Goal: Ask a question

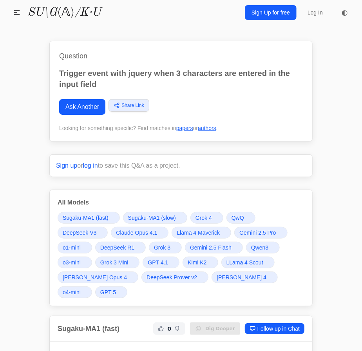
click at [88, 109] on link "Ask Another" at bounding box center [82, 107] width 46 height 16
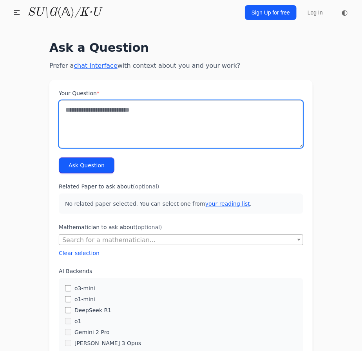
click at [101, 110] on textarea "Your Question *" at bounding box center [181, 124] width 245 height 48
type textarea "**********"
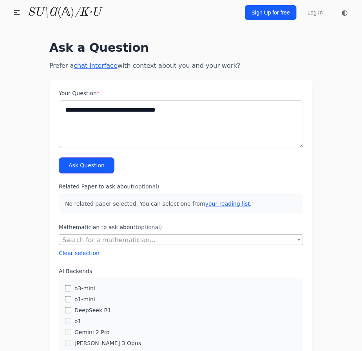
click at [61, 165] on button "Ask Question" at bounding box center [87, 166] width 56 height 16
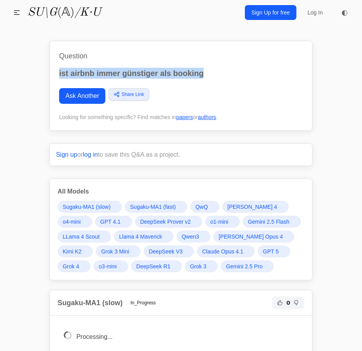
drag, startPoint x: 211, startPoint y: 72, endPoint x: 56, endPoint y: 70, distance: 154.8
click at [56, 70] on div "Question ist airbnb immer günstiger als booking Ask Another Share Link Copy lin…" at bounding box center [180, 86] width 263 height 90
copy p "ist airbnb immer günstiger als booking"
click at [91, 96] on link "Ask Another" at bounding box center [82, 96] width 46 height 16
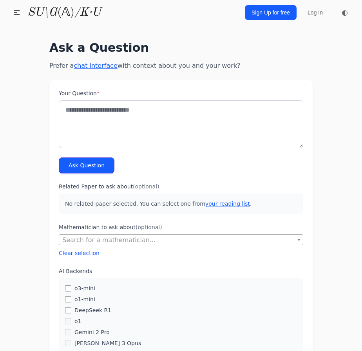
click at [111, 114] on textarea "Your Question *" at bounding box center [181, 124] width 245 height 48
click at [158, 109] on textarea "**********" at bounding box center [181, 124] width 245 height 48
click at [138, 109] on textarea "**********" at bounding box center [181, 124] width 245 height 48
click at [140, 109] on textarea "**********" at bounding box center [181, 124] width 245 height 48
type textarea "**********"
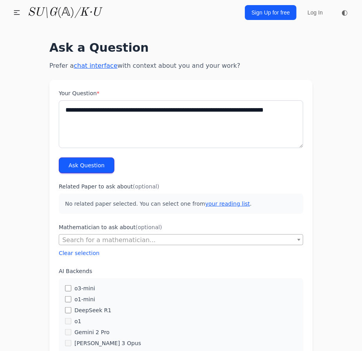
click at [76, 164] on button "Ask Question" at bounding box center [87, 166] width 56 height 16
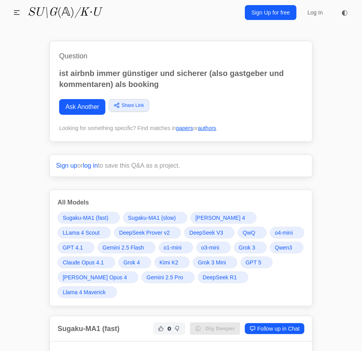
click at [260, 260] on span "GPT 5" at bounding box center [254, 263] width 16 height 8
click at [137, 263] on span "Grok 4" at bounding box center [131, 263] width 16 height 8
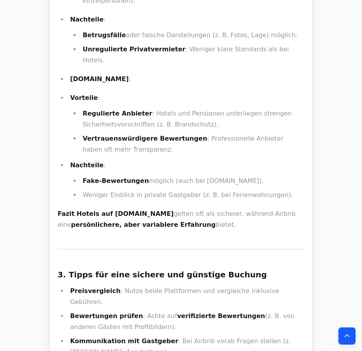
drag, startPoint x: 218, startPoint y: 167, endPoint x: 231, endPoint y: 227, distance: 60.9
drag, startPoint x: 231, startPoint y: 227, endPoint x: 186, endPoint y: 170, distance: 72.2
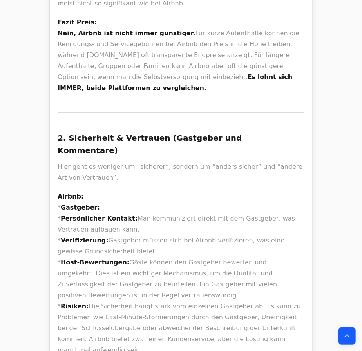
scroll to position [8091, 0]
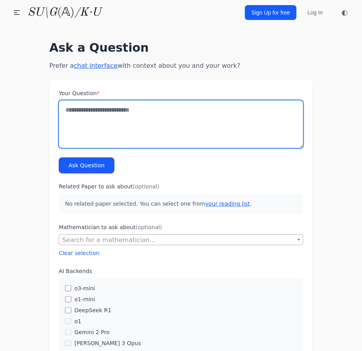
click at [105, 147] on textarea "Your Question *" at bounding box center [181, 124] width 245 height 48
click at [98, 131] on textarea "Your Question *" at bounding box center [181, 124] width 245 height 48
type textarea "**********"
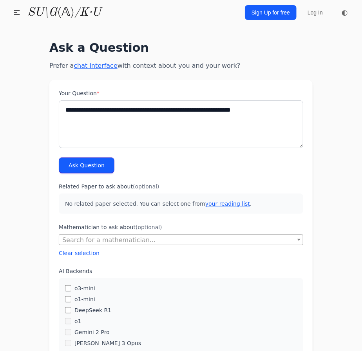
click at [63, 163] on button "Ask Question" at bounding box center [87, 166] width 56 height 16
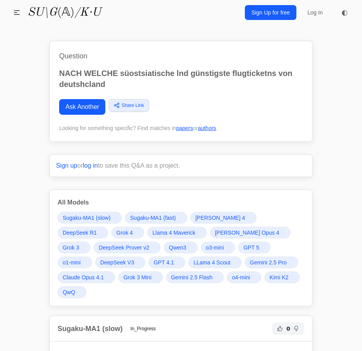
click at [140, 72] on p "NACH WELCHE süostsiatische lnd günstigste flugticketns von deutshcland" at bounding box center [181, 79] width 244 height 22
click at [151, 74] on p "NACH WELCHE süostsiatische lnd günstigste flugticketns von deutshcland" at bounding box center [181, 79] width 244 height 22
copy p "süostsiatische"
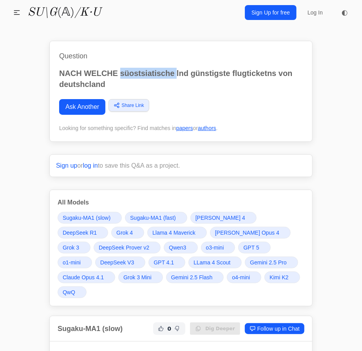
click at [243, 247] on span "GPT 5" at bounding box center [251, 248] width 16 height 8
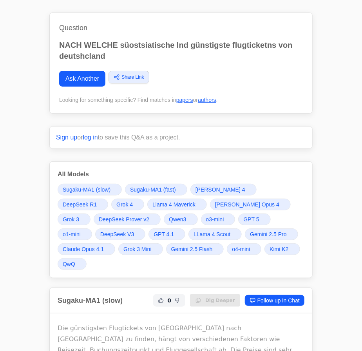
scroll to position [71, 0]
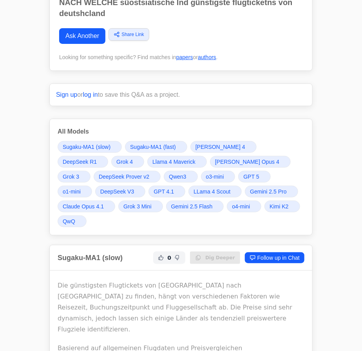
click at [250, 191] on span "Gemini 2.5 Pro" at bounding box center [268, 192] width 36 height 8
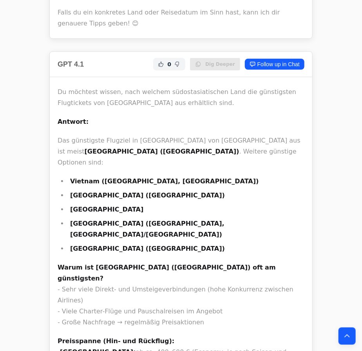
scroll to position [11036, 0]
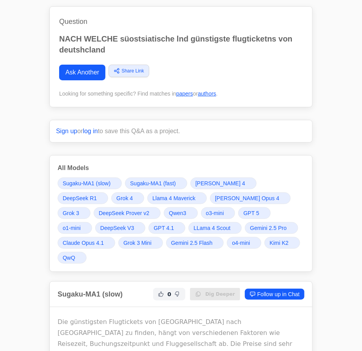
scroll to position [71, 0]
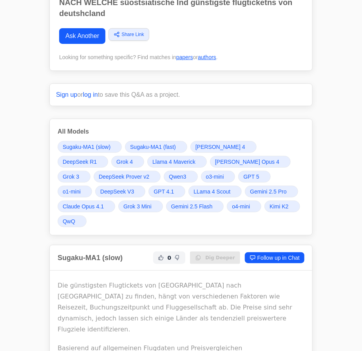
click at [116, 164] on span "Grok 4" at bounding box center [124, 162] width 16 height 8
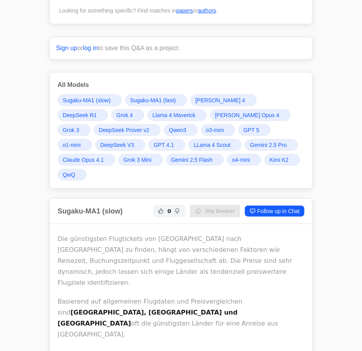
scroll to position [142, 0]
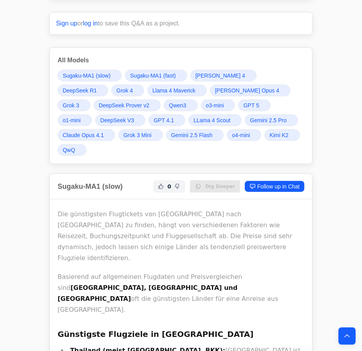
click at [116, 89] on span "Grok 4" at bounding box center [124, 91] width 16 height 8
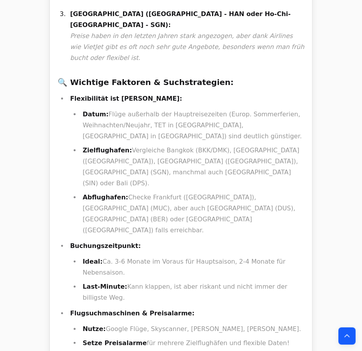
scroll to position [2677, 0]
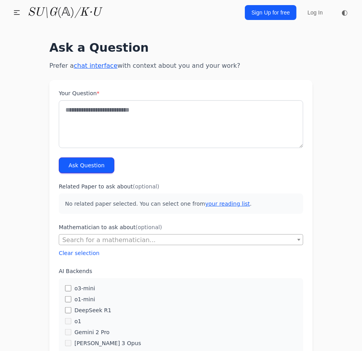
click at [93, 105] on textarea "Your Question *" at bounding box center [181, 124] width 245 height 48
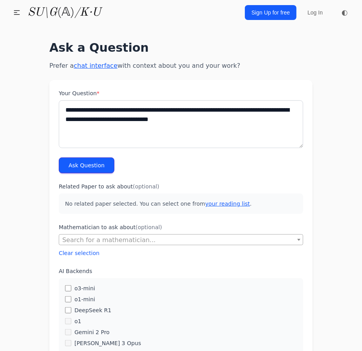
type textarea "**********"
click at [91, 165] on button "Ask Question" at bounding box center [87, 166] width 56 height 16
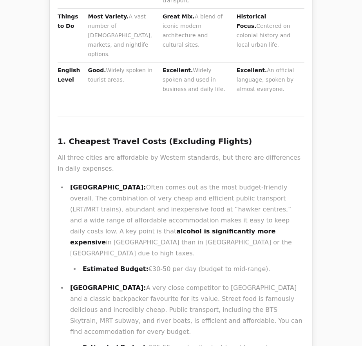
scroll to position [713, 0]
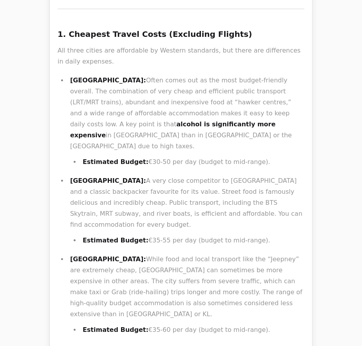
click at [82, 254] on p "[GEOGRAPHIC_DATA]: While food and local transport like the “Jeepney” are extrem…" at bounding box center [187, 287] width 234 height 66
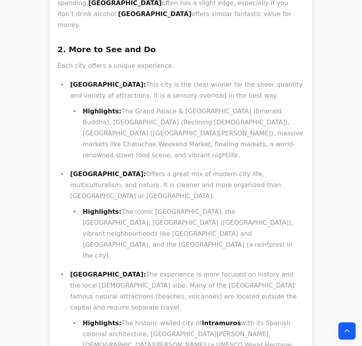
scroll to position [1211, 0]
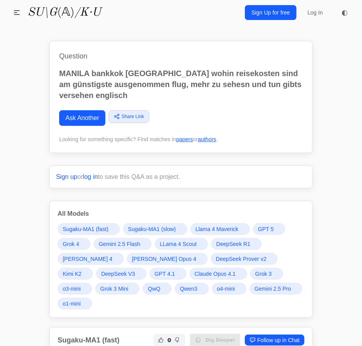
scroll to position [71, 0]
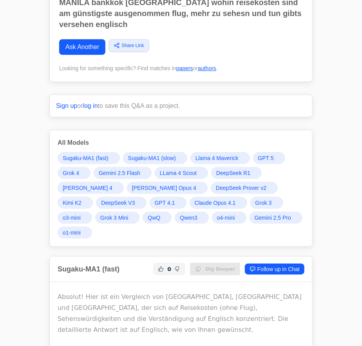
click at [81, 173] on link "Grok 4" at bounding box center [74, 173] width 33 height 12
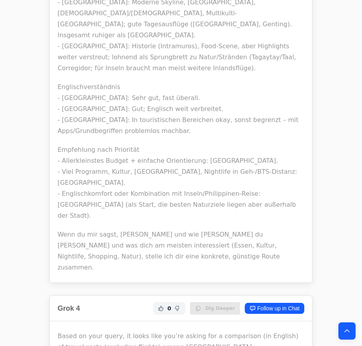
scroll to position [4666, 0]
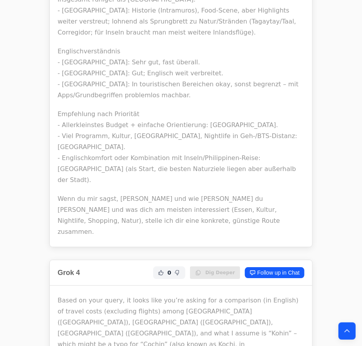
drag, startPoint x: 69, startPoint y: 155, endPoint x: 97, endPoint y: 158, distance: 28.7
drag, startPoint x: 129, startPoint y: 158, endPoint x: 72, endPoint y: 157, distance: 57.2
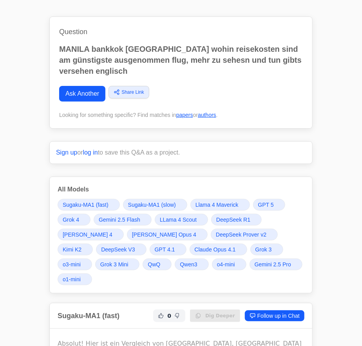
scroll to position [35, 0]
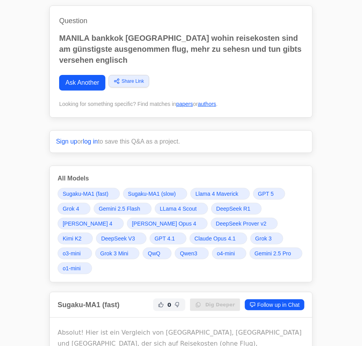
click at [81, 208] on link "Grok 4" at bounding box center [74, 209] width 33 height 12
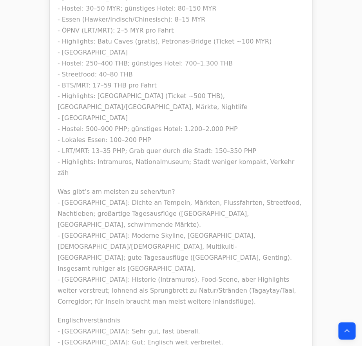
scroll to position [4416, 0]
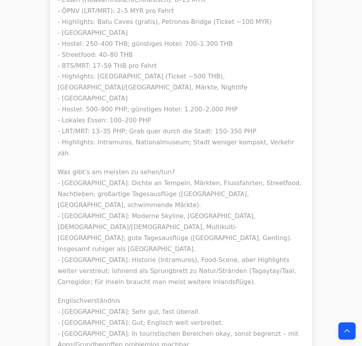
drag, startPoint x: 146, startPoint y: 249, endPoint x: 111, endPoint y: 239, distance: 36.6
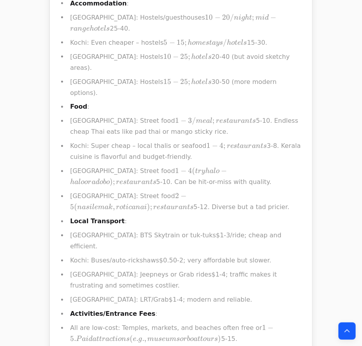
scroll to position [5378, 0]
